Goal: Task Accomplishment & Management: Manage account settings

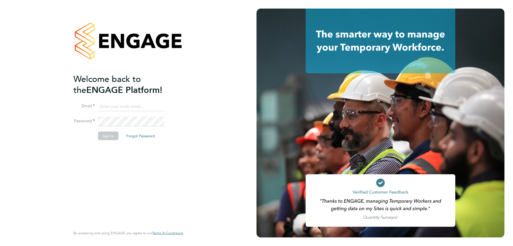
click at [107, 107] on input at bounding box center [131, 107] width 66 height 10
type input "vendorkeyaccounts2@hays.com"
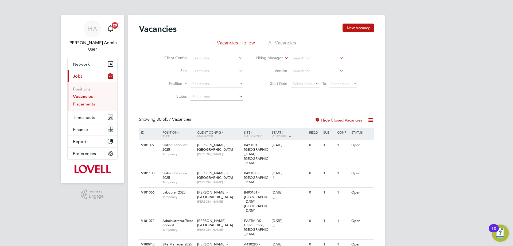
click at [92, 101] on link "Placements" at bounding box center [84, 103] width 22 height 5
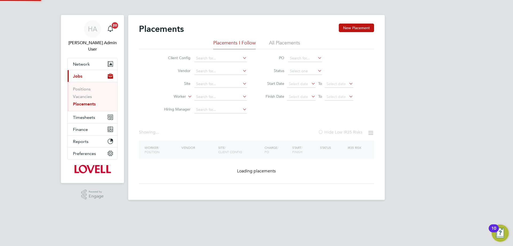
click at [288, 44] on li "All Placements" at bounding box center [284, 45] width 31 height 10
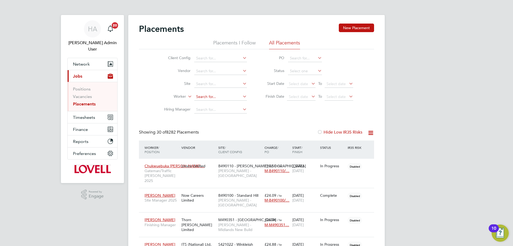
click at [211, 98] on input at bounding box center [220, 96] width 53 height 7
paste input "[PERSON_NAME]"
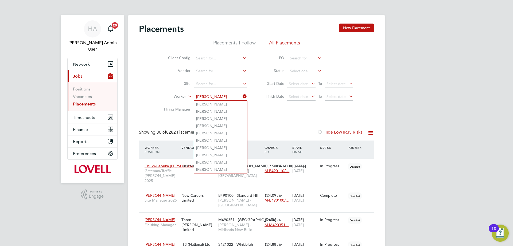
type input "[PERSON_NAME]"
click at [242, 95] on icon at bounding box center [242, 95] width 0 height 7
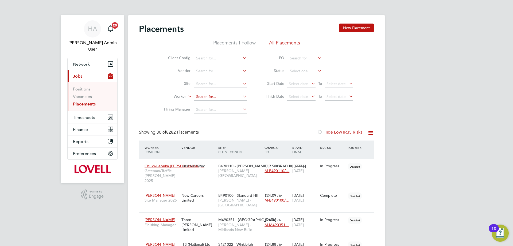
click at [230, 95] on input at bounding box center [220, 96] width 53 height 7
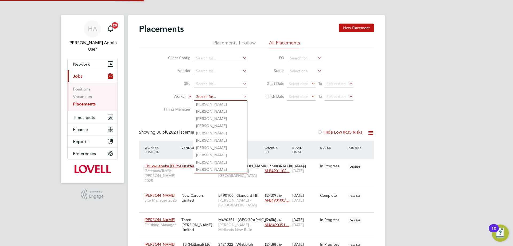
type input "J"
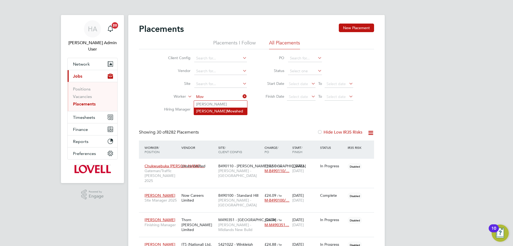
click at [225, 110] on li "[PERSON_NAME] ahed" at bounding box center [220, 110] width 53 height 7
type input "[PERSON_NAME]"
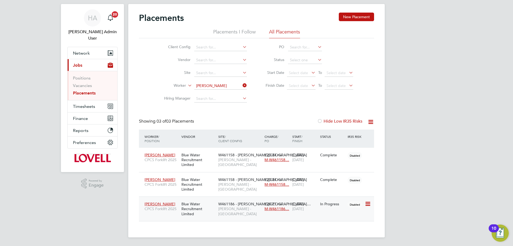
click at [207, 205] on div "Blue Water Recruitment Limited" at bounding box center [198, 209] width 37 height 20
click at [242, 86] on icon at bounding box center [242, 85] width 0 height 7
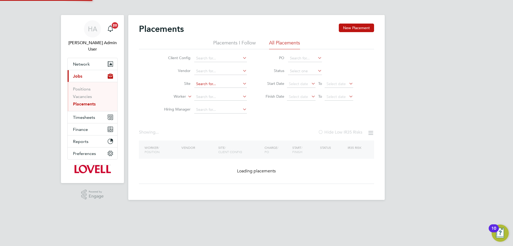
click at [231, 86] on input at bounding box center [220, 83] width 53 height 7
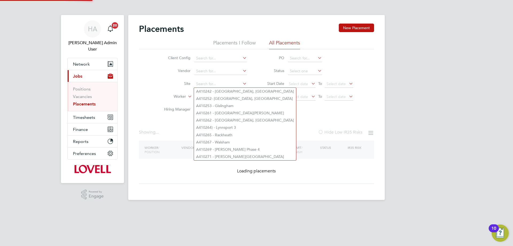
click at [149, 90] on div "Client Config Vendor Site Worker Hiring Manager PO Status Start Date Select dat…" at bounding box center [256, 82] width 235 height 67
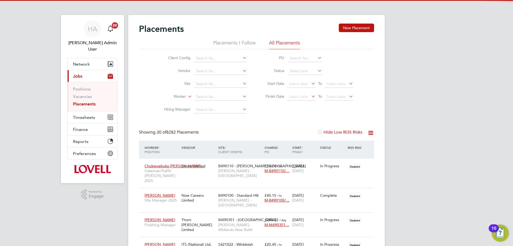
scroll to position [16, 47]
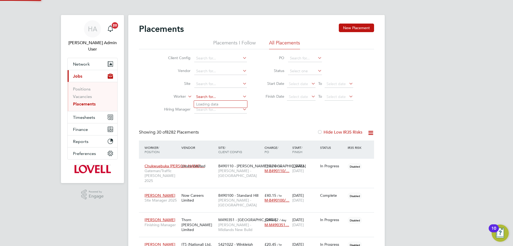
click at [202, 95] on input at bounding box center [220, 96] width 53 height 7
paste input "[PERSON_NAME]"
type input "[PERSON_NAME]"
click at [224, 105] on li "[PERSON_NAME]" at bounding box center [227, 103] width 67 height 7
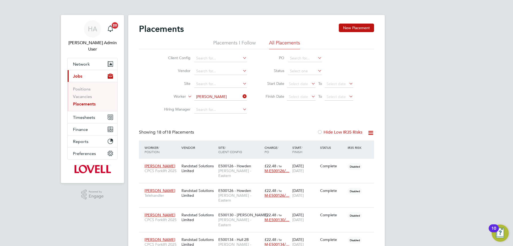
drag, startPoint x: 246, startPoint y: 97, endPoint x: 203, endPoint y: 100, distance: 42.6
click at [242, 97] on icon at bounding box center [242, 95] width 0 height 7
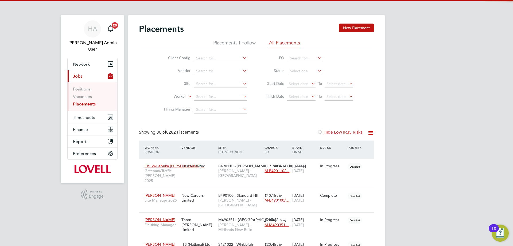
scroll to position [16, 47]
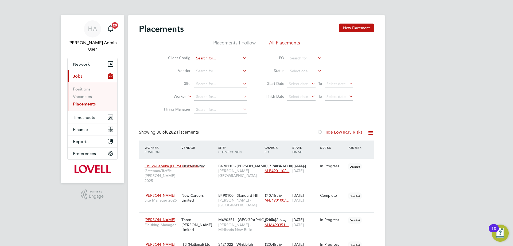
click at [214, 57] on input at bounding box center [220, 58] width 53 height 7
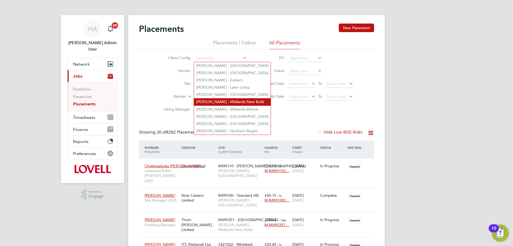
click at [232, 101] on li "[PERSON_NAME] - Midlands New Build" at bounding box center [232, 101] width 77 height 7
type input "[PERSON_NAME] - Midlands New Build"
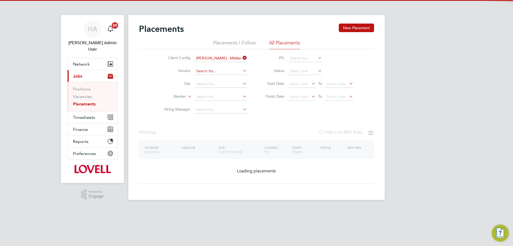
click at [205, 72] on input at bounding box center [220, 70] width 53 height 7
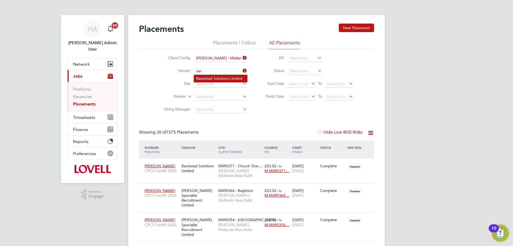
click at [220, 78] on li "Ran dstad Solutions Limited" at bounding box center [220, 78] width 53 height 7
type input "Randstad Solutions Limited"
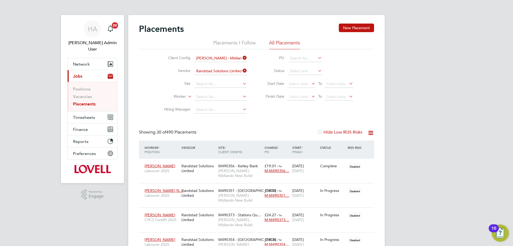
click at [242, 72] on icon at bounding box center [242, 70] width 0 height 7
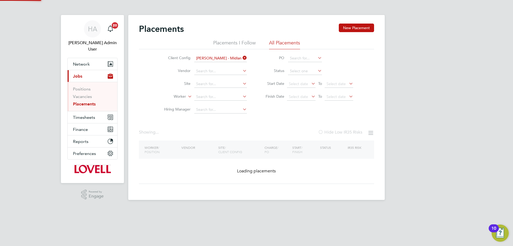
click at [242, 57] on icon at bounding box center [242, 57] width 0 height 7
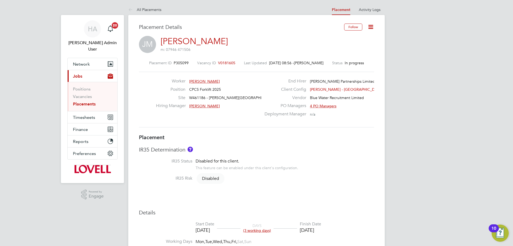
click at [370, 25] on icon at bounding box center [370, 27] width 7 height 7
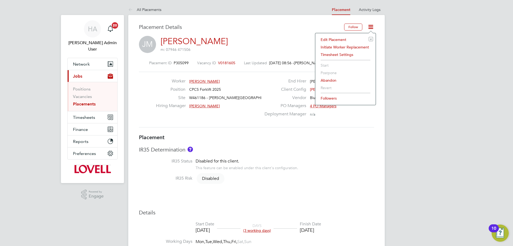
click at [351, 37] on li "Edit Placement e" at bounding box center [345, 39] width 55 height 7
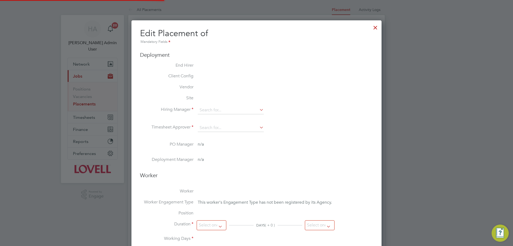
type input "Jordan Turner"
type input "David Savage"
type input "[DATE]"
type input "07:30"
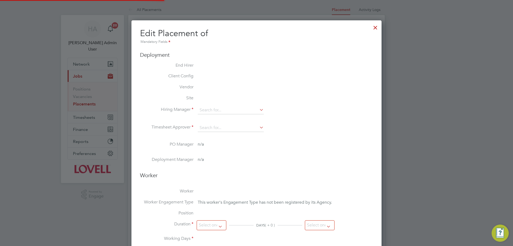
type input "17:00"
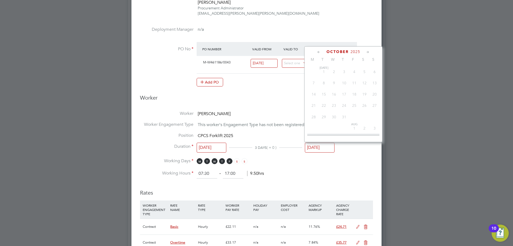
click at [322, 150] on input "[DATE]" at bounding box center [320, 147] width 30 height 10
click at [325, 132] on span "18" at bounding box center [324, 127] width 10 height 10
type input "[DATE]"
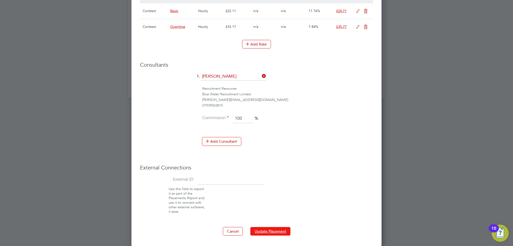
click at [272, 230] on button "Update Placement" at bounding box center [270, 231] width 40 height 9
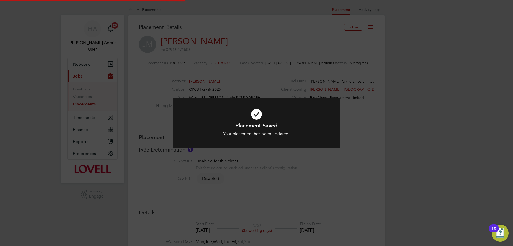
click at [306, 192] on div "Placement Saved Your placement has been updated. Cancel Okay" at bounding box center [256, 123] width 513 height 246
